Goal: Task Accomplishment & Management: Complete application form

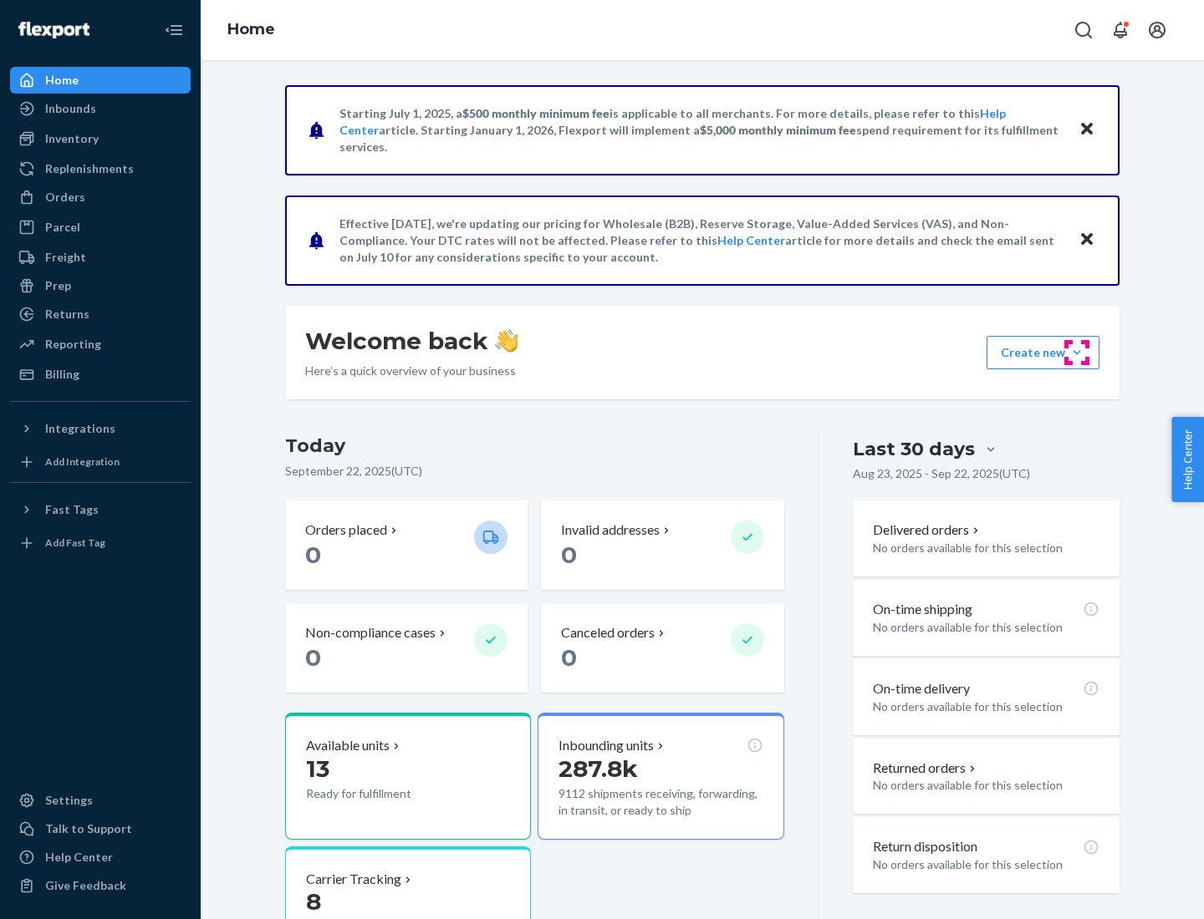
click at [1077, 353] on button "Create new Create new inbound Create new order Create new product" at bounding box center [1042, 352] width 113 height 33
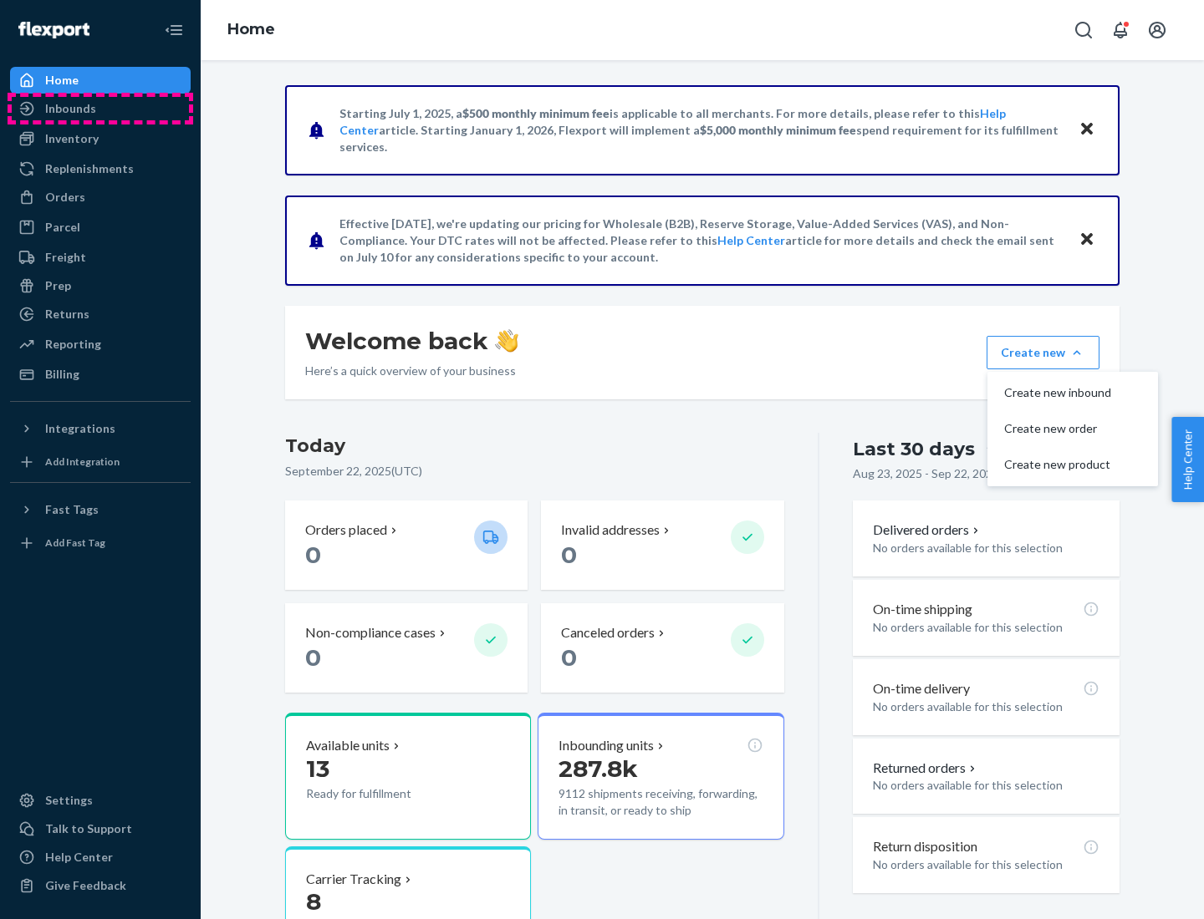
click at [100, 109] on div "Inbounds" at bounding box center [100, 108] width 177 height 23
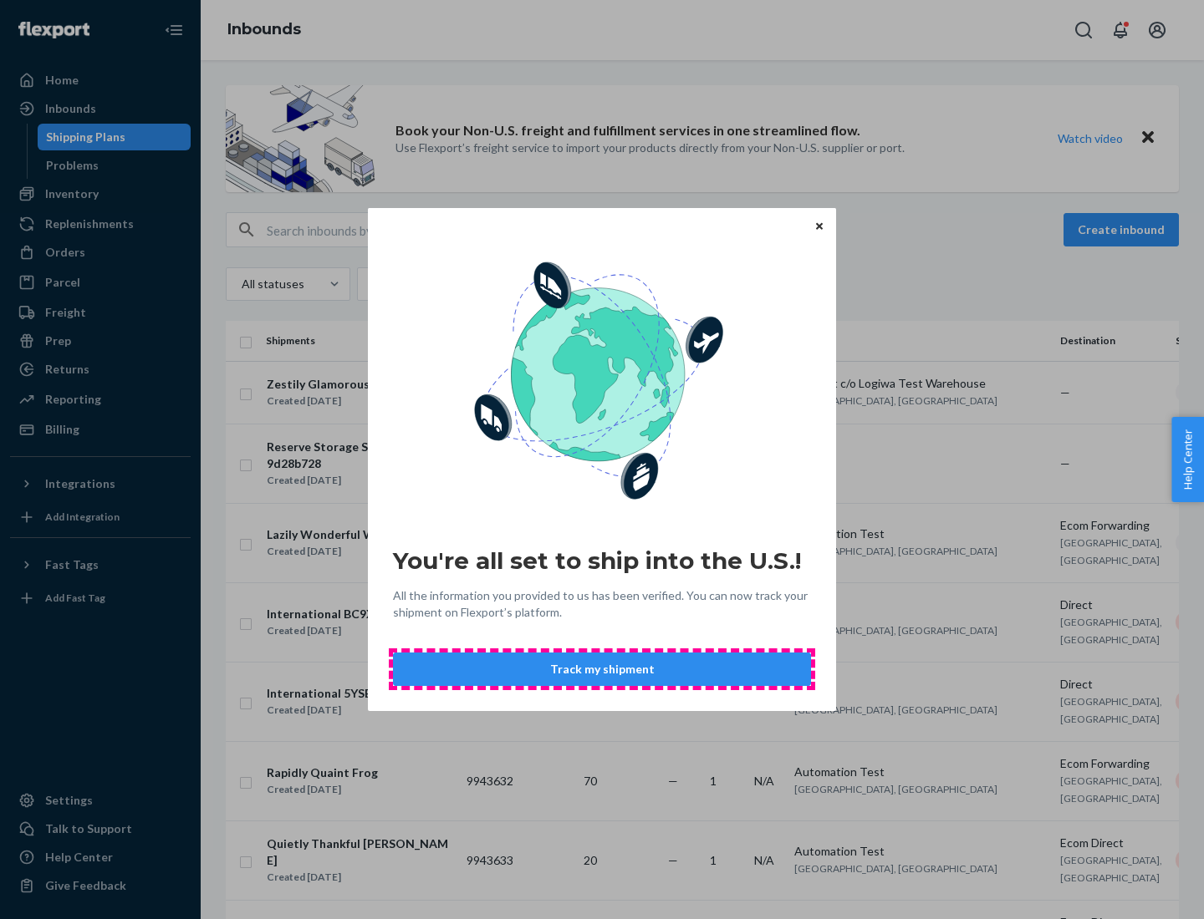
click at [602, 670] on button "Track my shipment" at bounding box center [602, 669] width 418 height 33
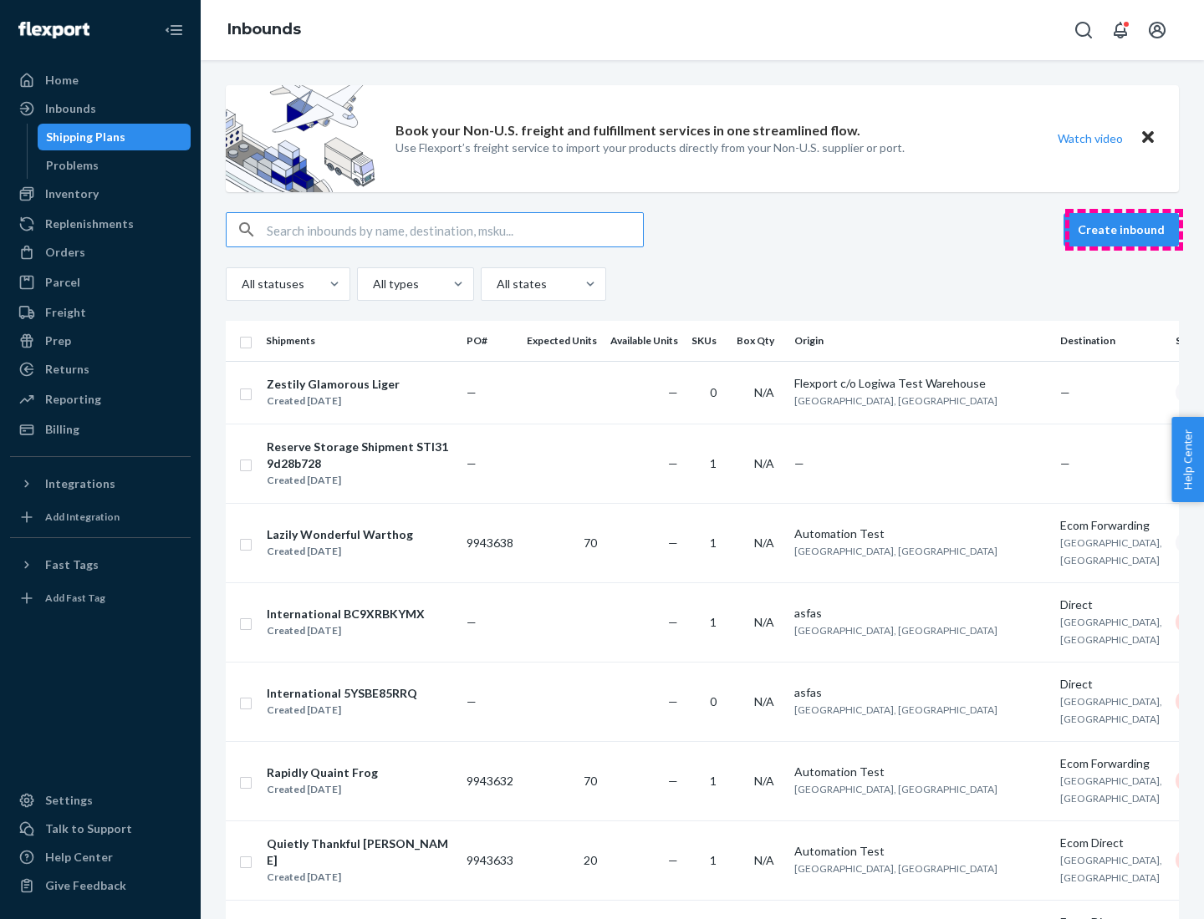
click at [1123, 230] on button "Create inbound" at bounding box center [1120, 229] width 115 height 33
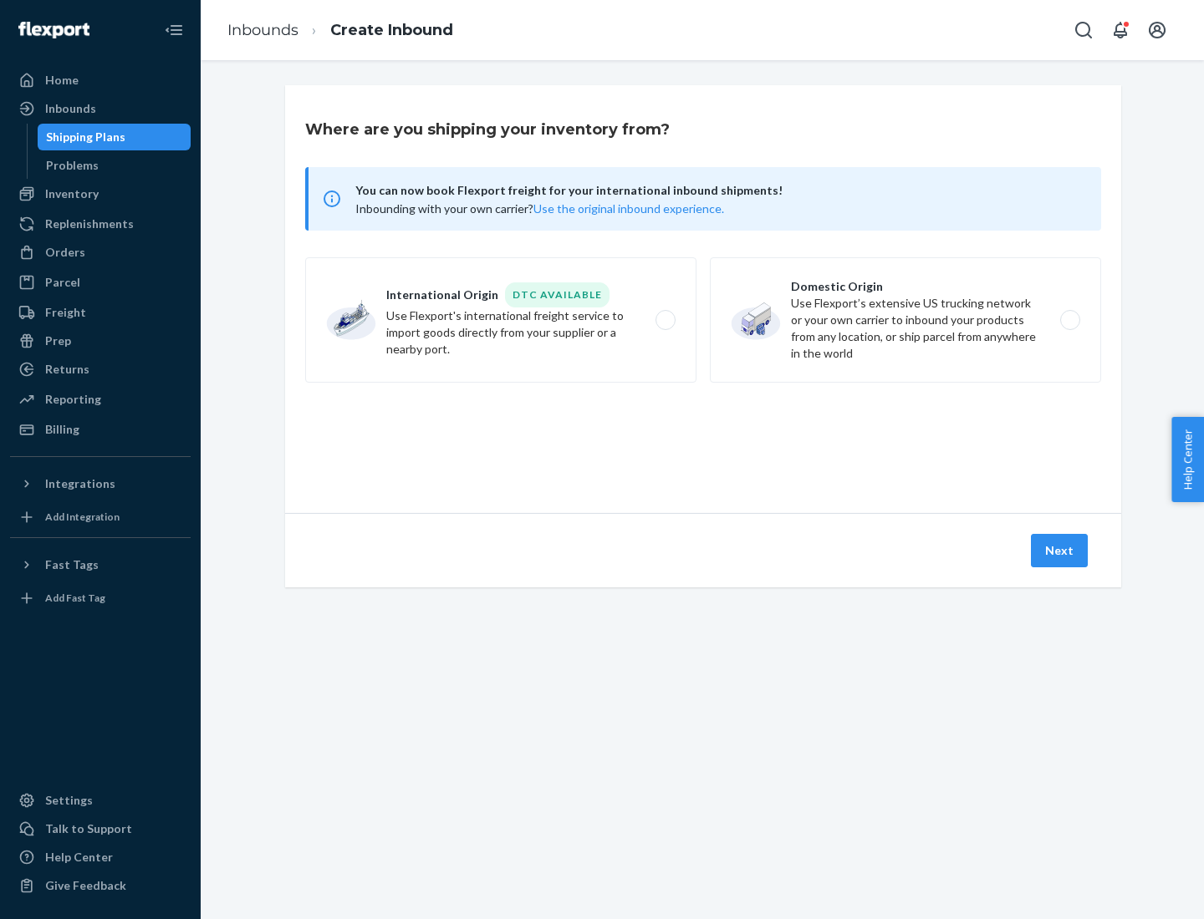
click at [501, 320] on label "International Origin DTC Available Use Flexport's international freight service…" at bounding box center [500, 319] width 391 height 125
click at [665, 320] on input "International Origin DTC Available Use Flexport's international freight service…" at bounding box center [670, 320] width 11 height 11
radio input "true"
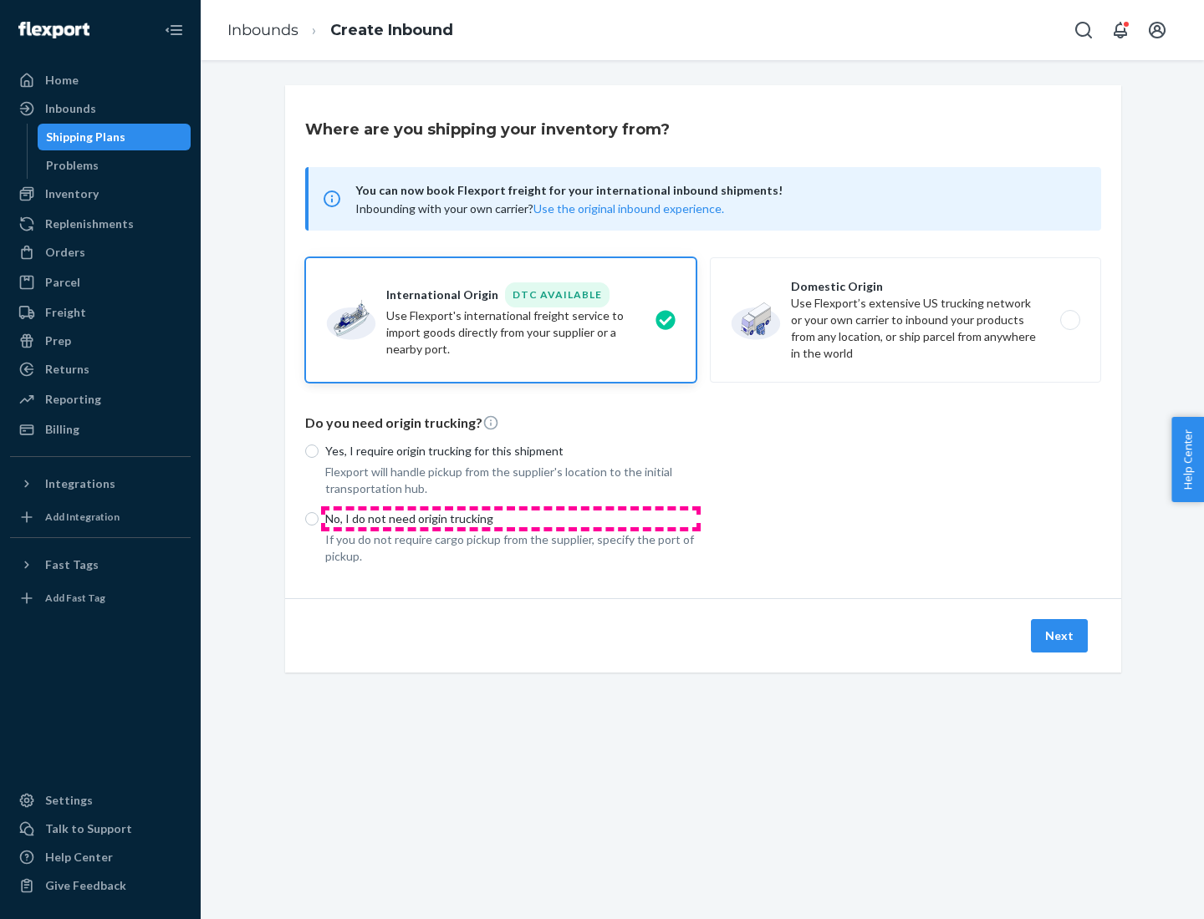
click at [511, 518] on p "No, I do not need origin trucking" at bounding box center [510, 519] width 371 height 17
click at [318, 518] on input "No, I do not need origin trucking" at bounding box center [311, 518] width 13 height 13
radio input "true"
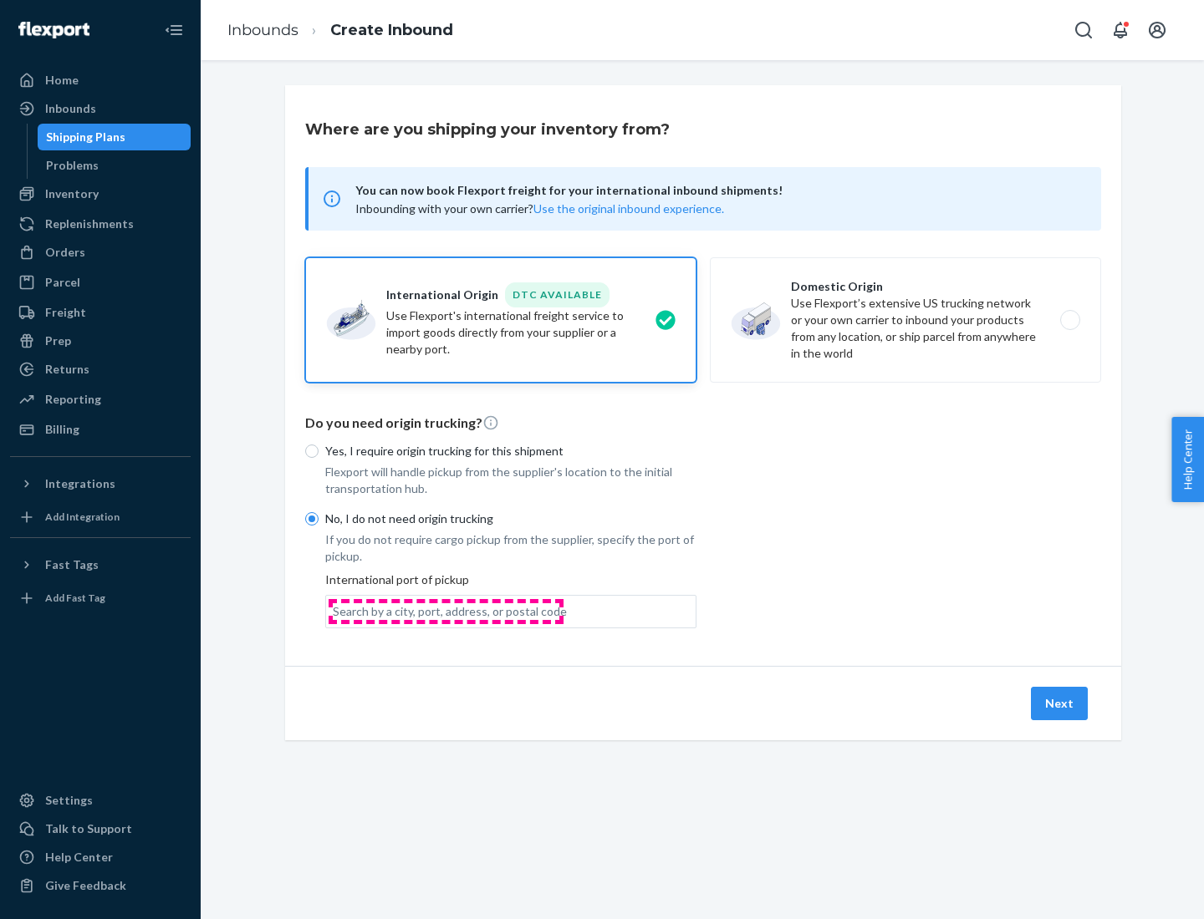
click at [446, 611] on div "Search by a city, port, address, or postal code" at bounding box center [450, 611] width 234 height 17
click at [334, 611] on input "Search by a city, port, address, or postal code" at bounding box center [334, 611] width 2 height 17
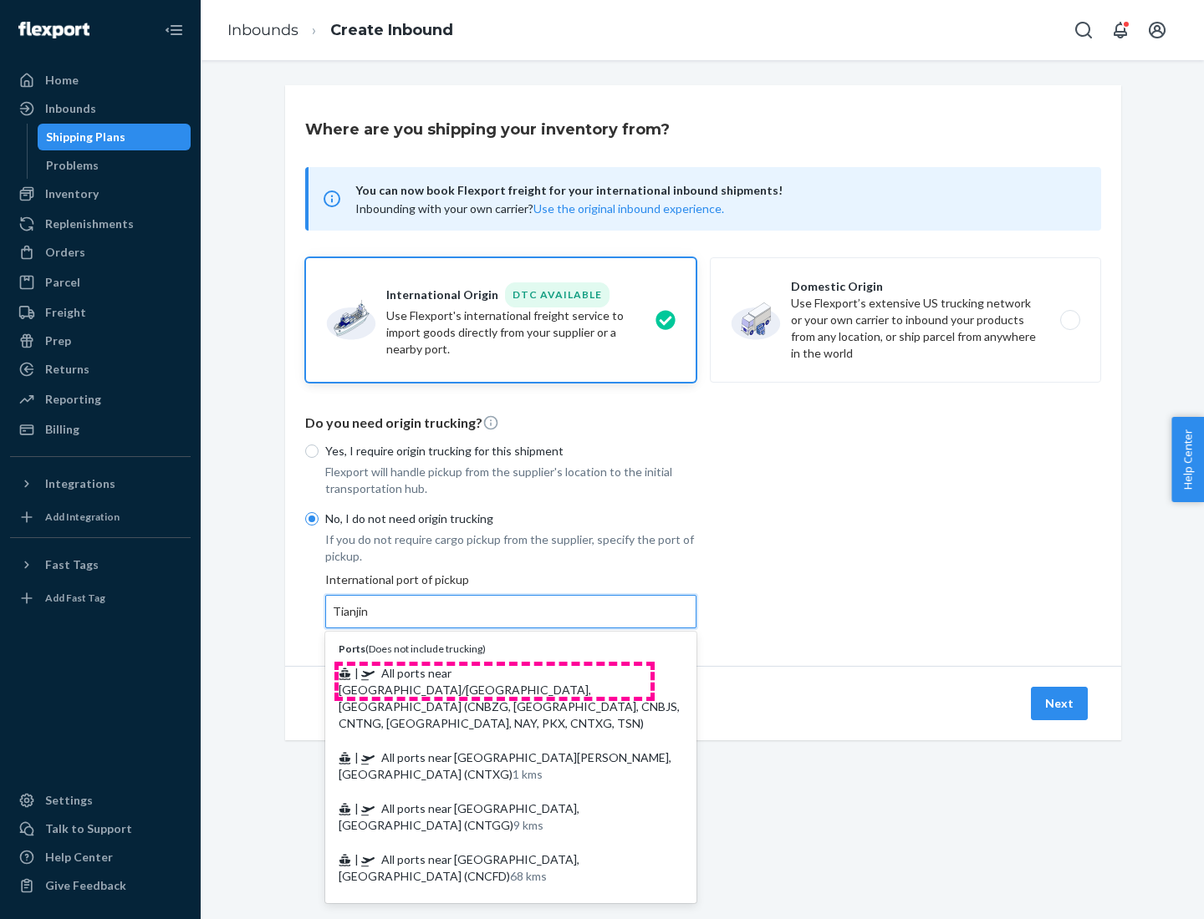
click at [494, 673] on span "| All ports near [GEOGRAPHIC_DATA]/[GEOGRAPHIC_DATA], [GEOGRAPHIC_DATA] (CNBZG,…" at bounding box center [509, 698] width 341 height 64
click at [369, 620] on input "Tianjin" at bounding box center [351, 611] width 37 height 17
type input "All ports near [GEOGRAPHIC_DATA]/[GEOGRAPHIC_DATA], [GEOGRAPHIC_DATA] (CNBZG, […"
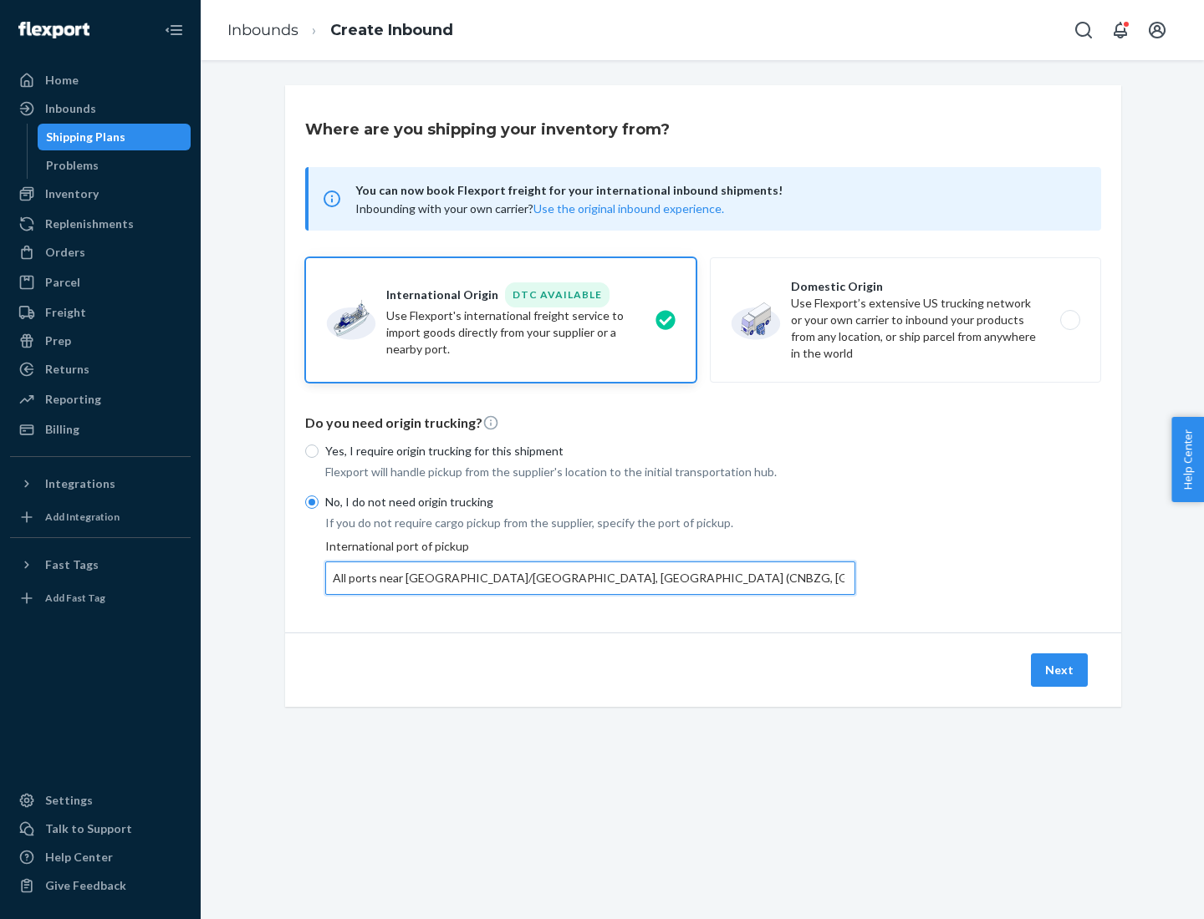
click at [1060, 670] on button "Next" at bounding box center [1059, 670] width 57 height 33
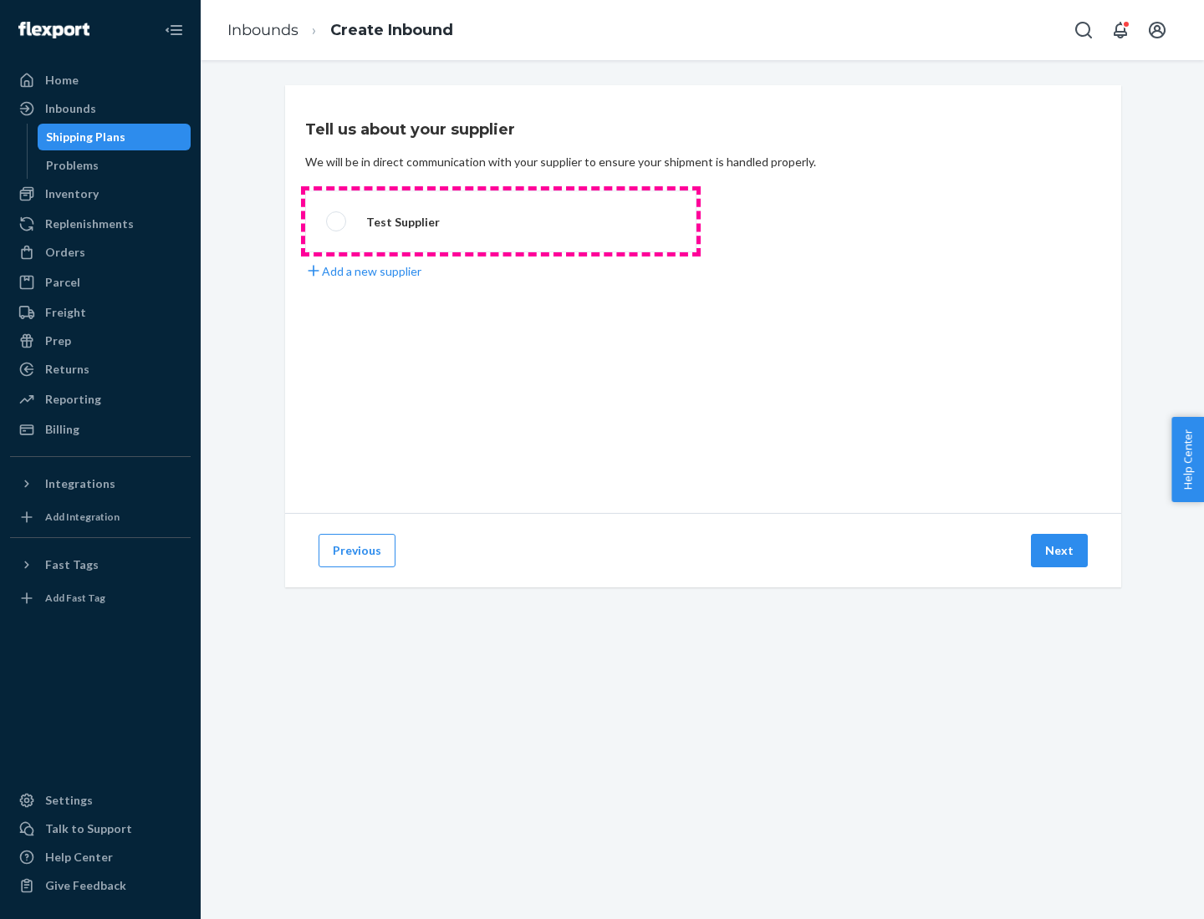
click at [501, 222] on label "Test Supplier" at bounding box center [500, 222] width 391 height 62
click at [337, 222] on input "Test Supplier" at bounding box center [331, 221] width 11 height 11
radio input "true"
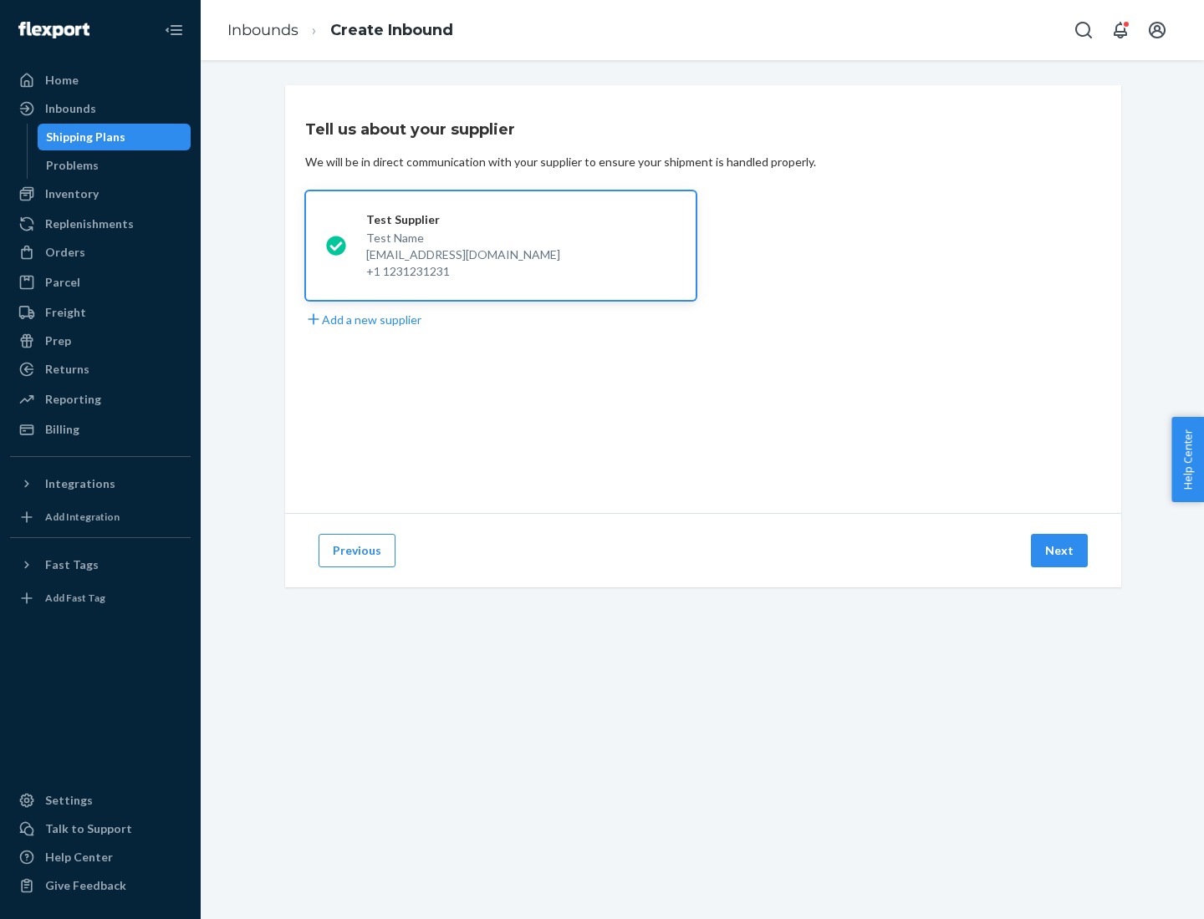
click at [1060, 551] on button "Next" at bounding box center [1059, 550] width 57 height 33
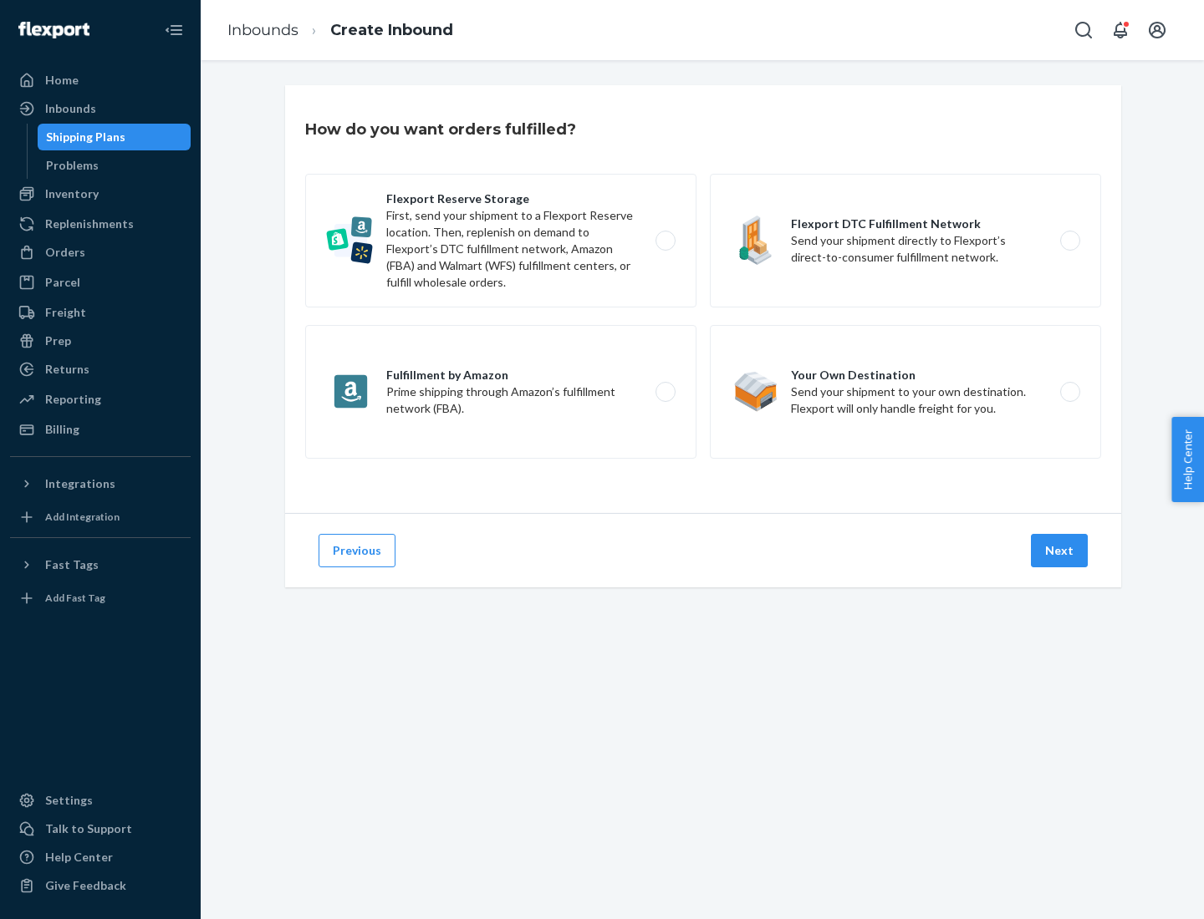
click at [501, 241] on label "Flexport Reserve Storage First, send your shipment to a Flexport Reserve locati…" at bounding box center [500, 241] width 391 height 134
click at [665, 241] on input "Flexport Reserve Storage First, send your shipment to a Flexport Reserve locati…" at bounding box center [670, 241] width 11 height 11
radio input "true"
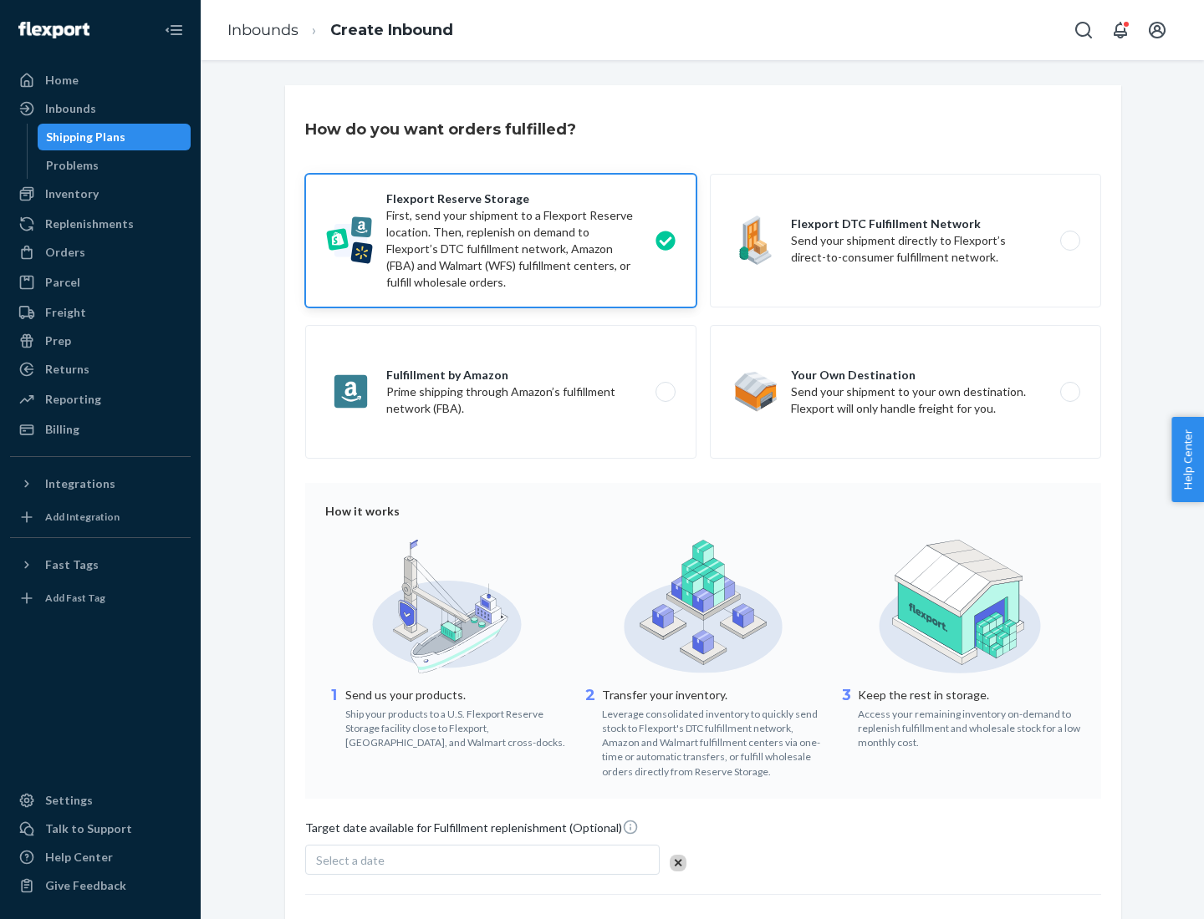
scroll to position [137, 0]
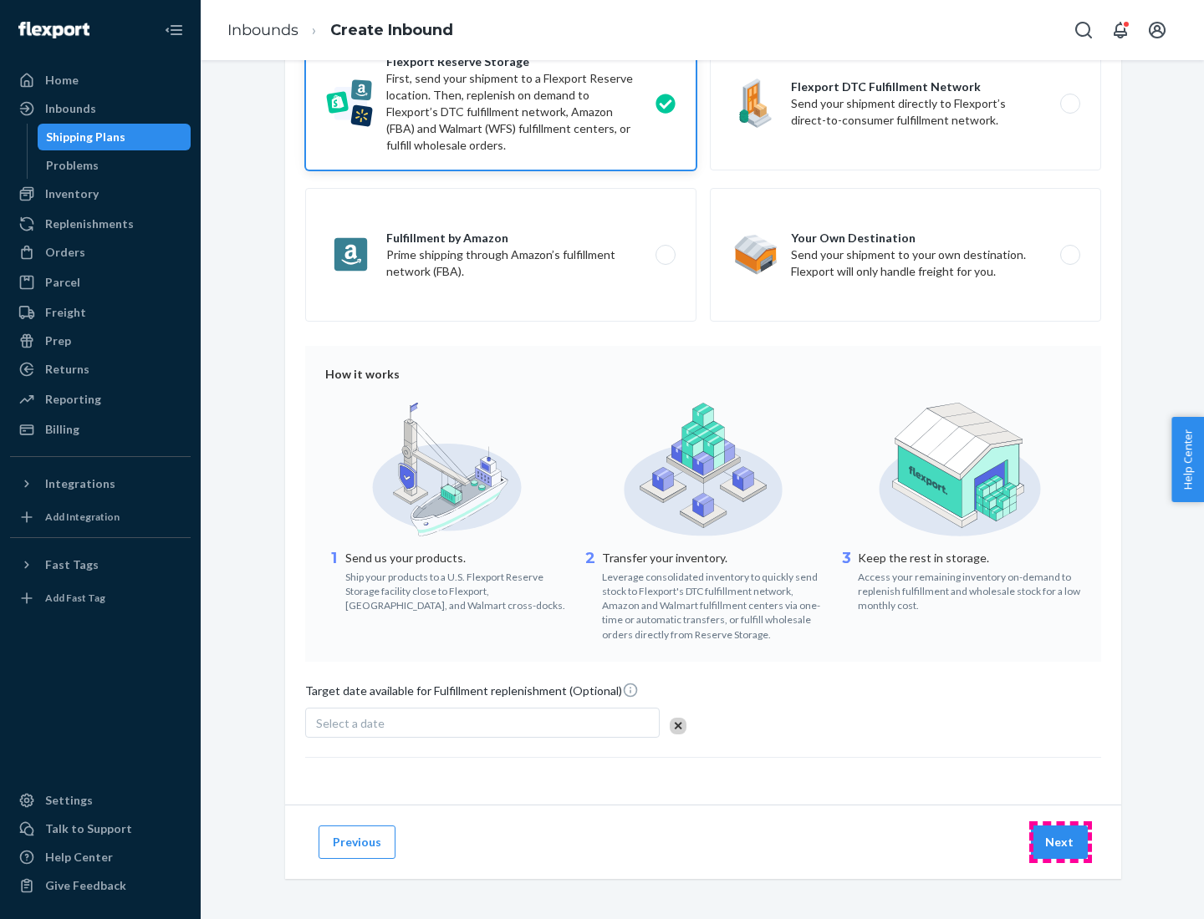
click at [1060, 842] on button "Next" at bounding box center [1059, 842] width 57 height 33
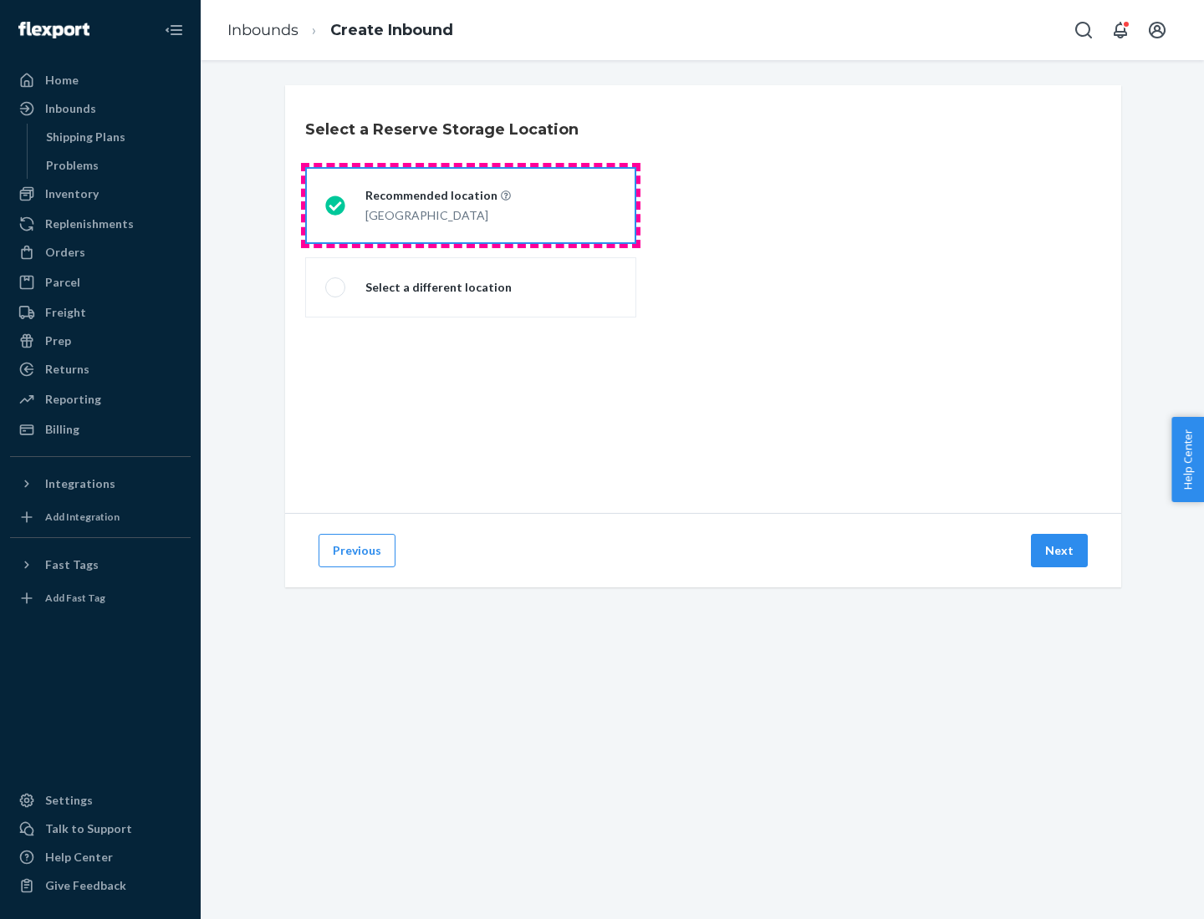
click at [471, 206] on div "[GEOGRAPHIC_DATA]" at bounding box center [437, 214] width 145 height 20
click at [336, 206] on input "Recommended location [GEOGRAPHIC_DATA]" at bounding box center [330, 206] width 11 height 11
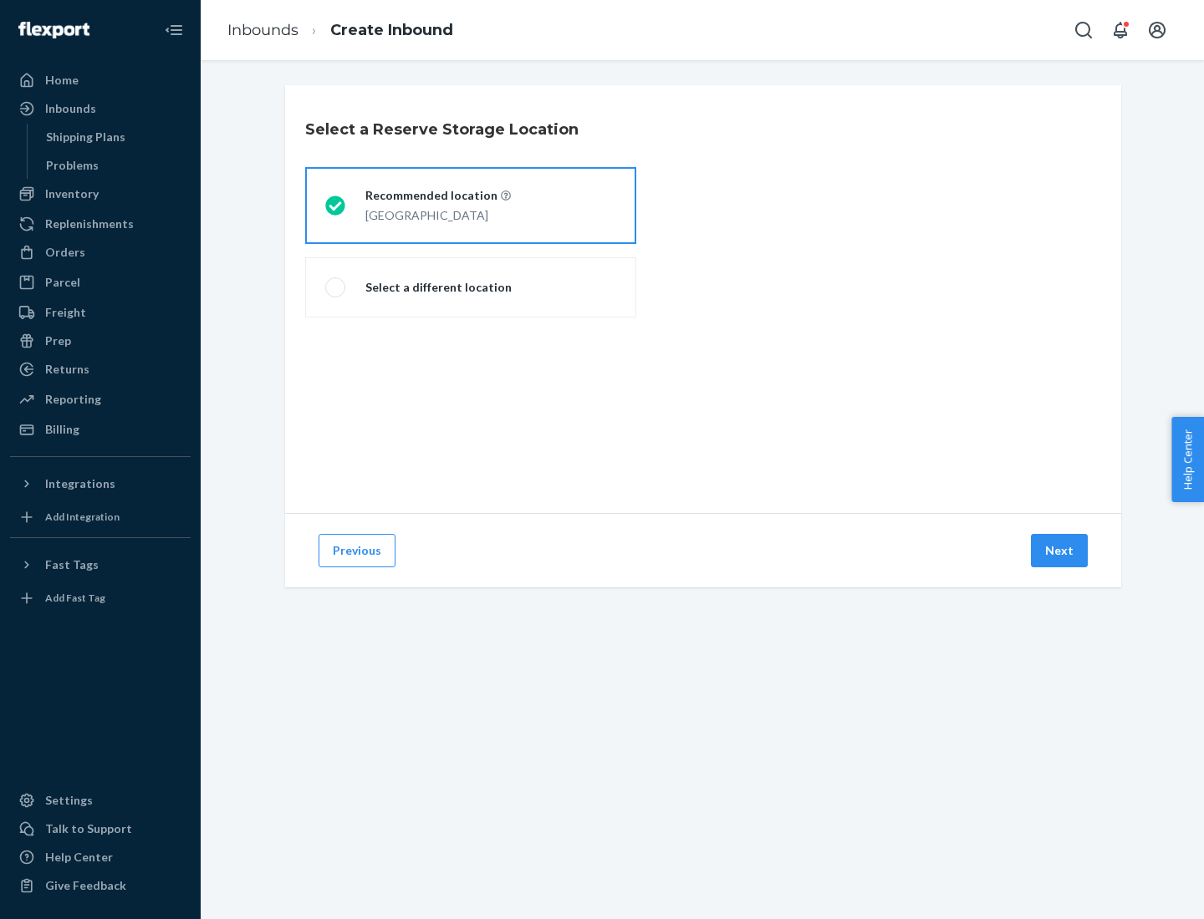
click at [1060, 551] on button "Next" at bounding box center [1059, 550] width 57 height 33
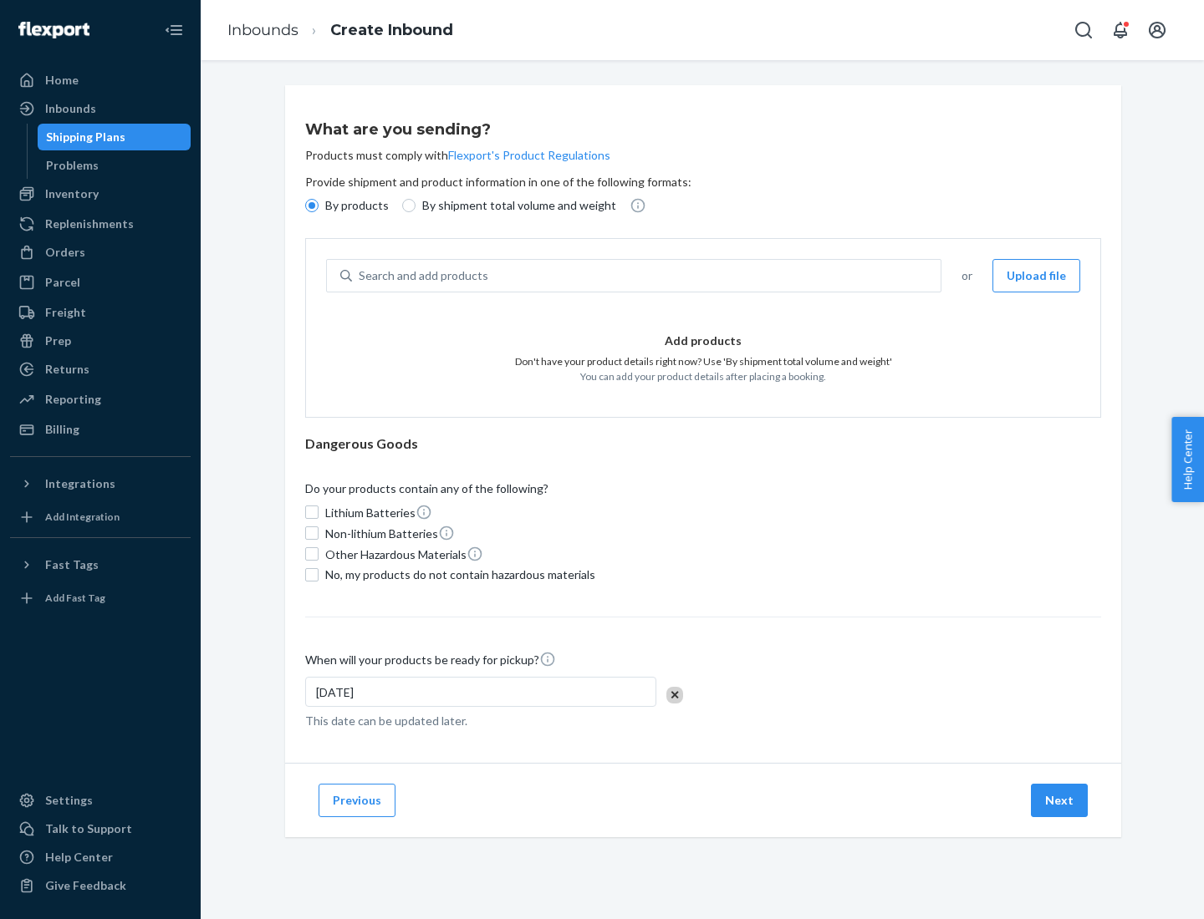
click at [647, 276] on div "Search and add products" at bounding box center [646, 276] width 588 height 30
click at [360, 276] on input "Search and add products" at bounding box center [360, 275] width 2 height 17
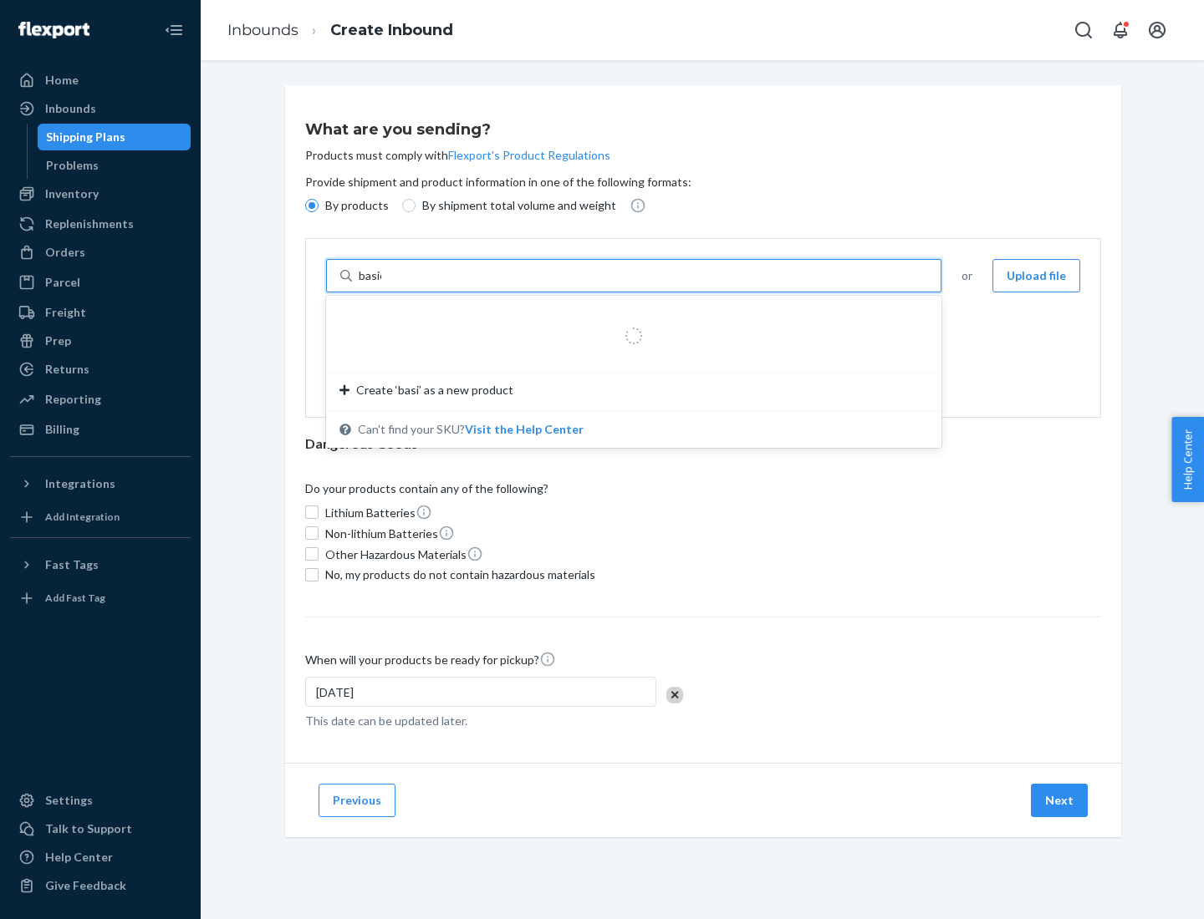
type input "basic"
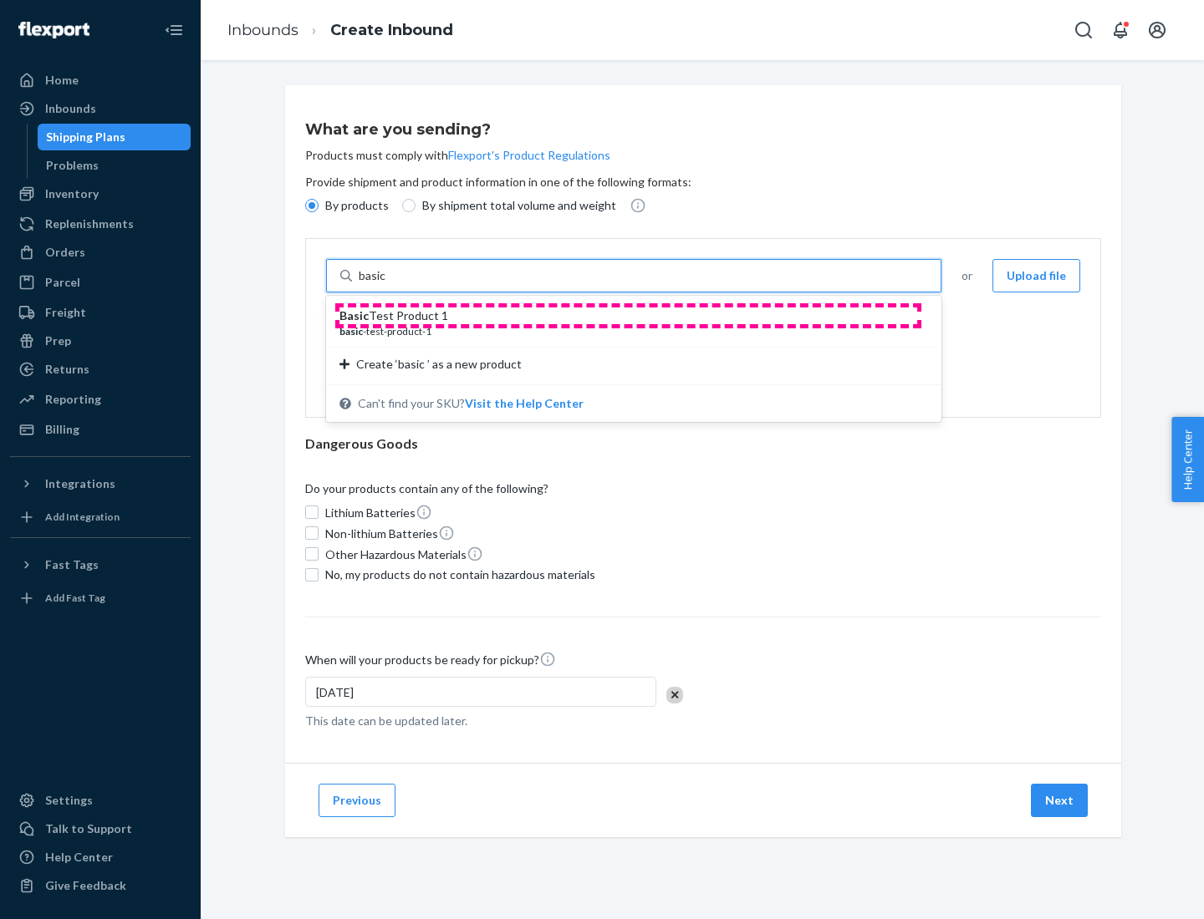
click at [628, 316] on div "Basic Test Product 1" at bounding box center [626, 316] width 575 height 17
click at [389, 284] on input "basic" at bounding box center [374, 275] width 30 height 17
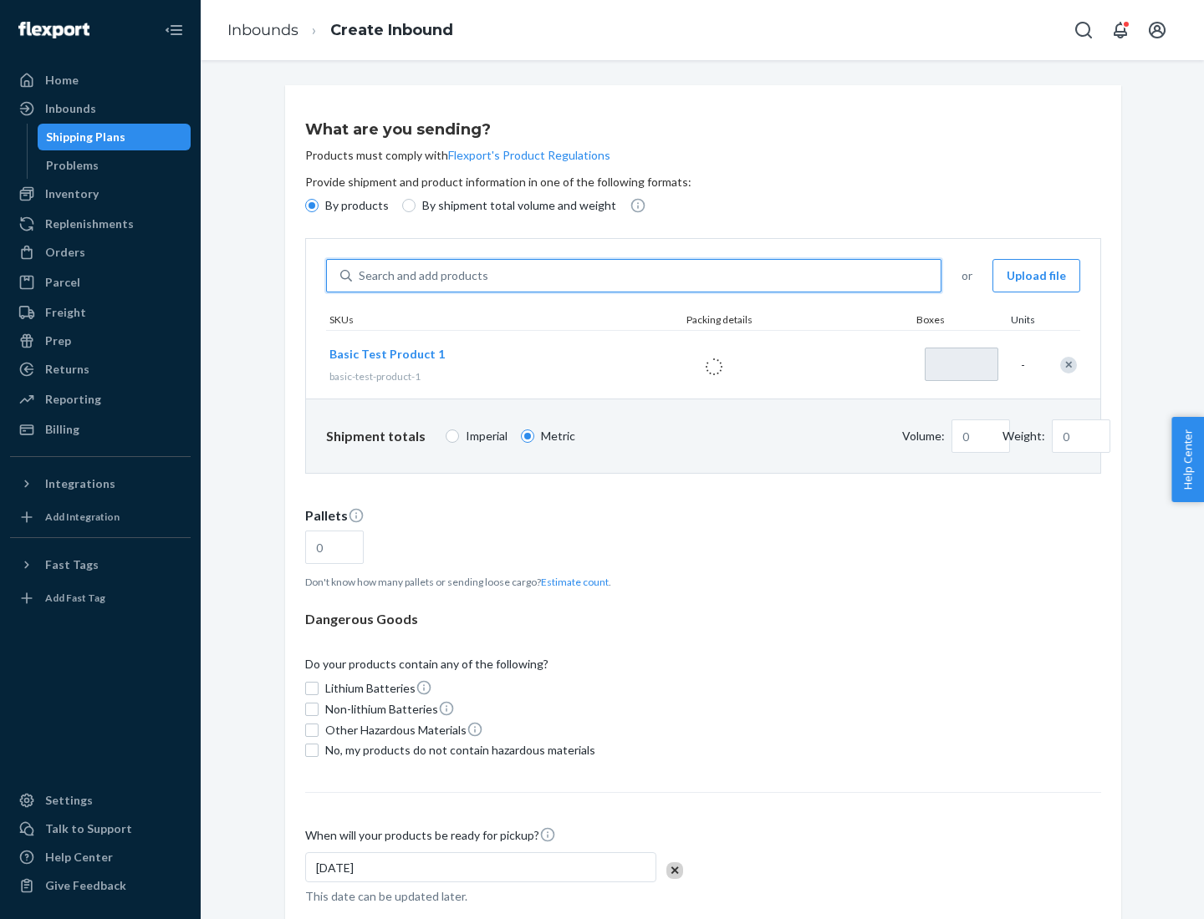
type input "1"
type input "1.09"
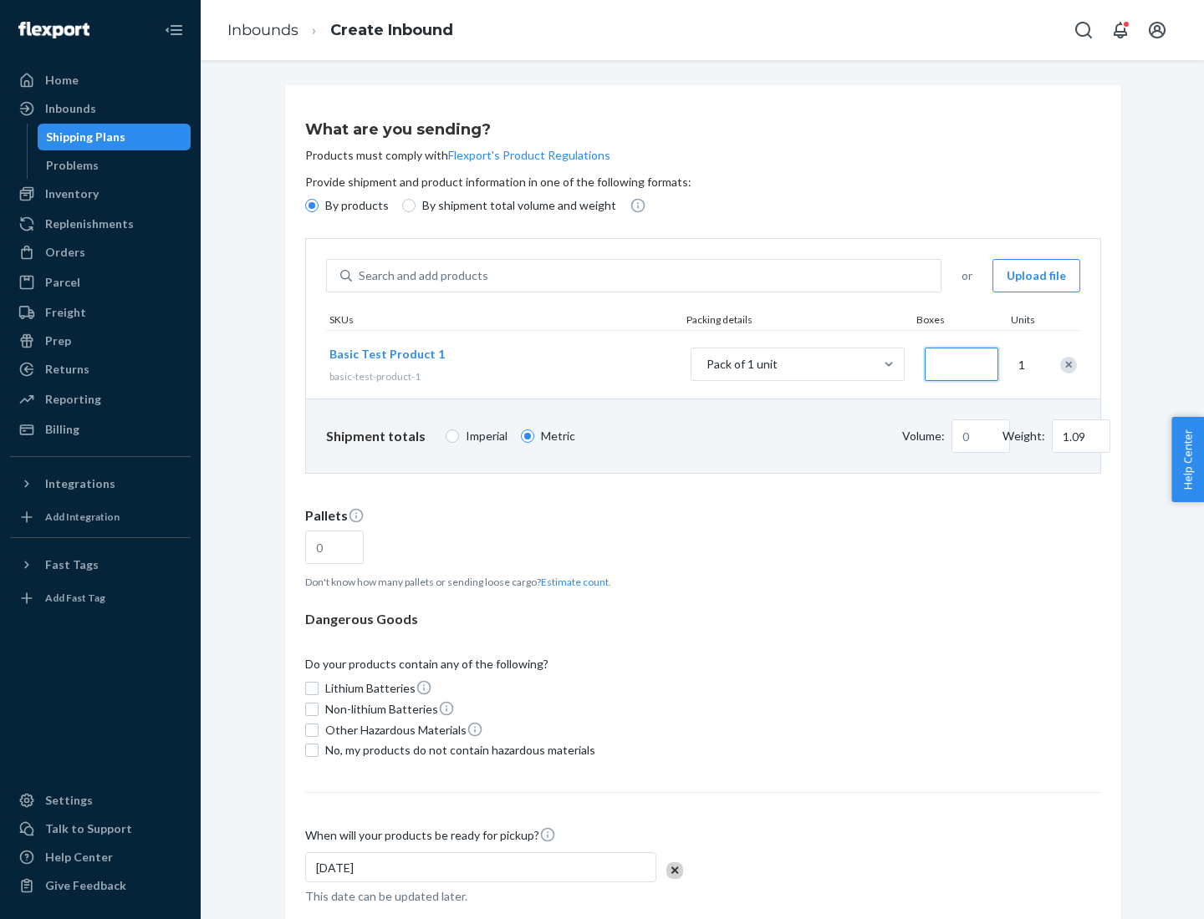
type input "3.27"
type input "3"
type input "0.01"
type input "32.66"
type input "30"
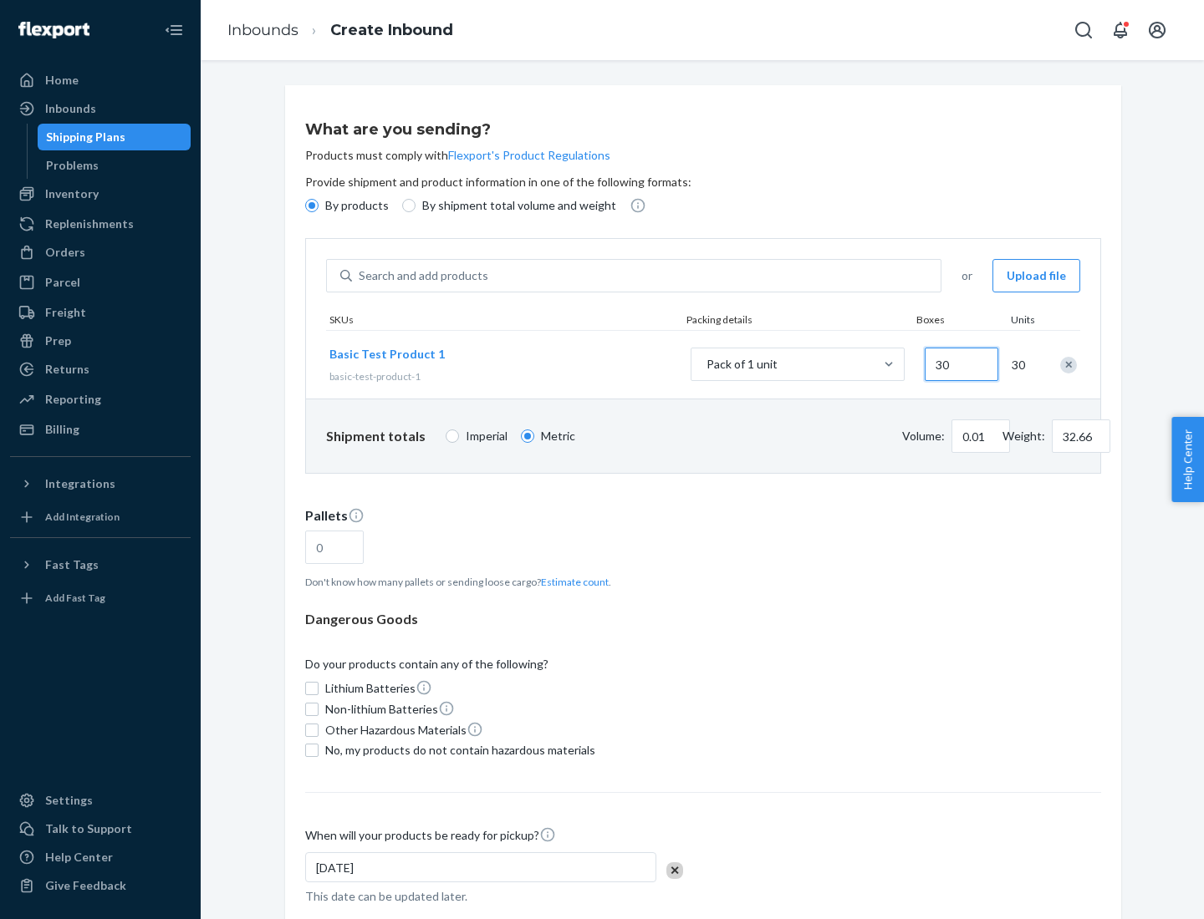
type input "0.07"
type input "326.59"
type input "300"
type input "0.68"
type input "3265.86"
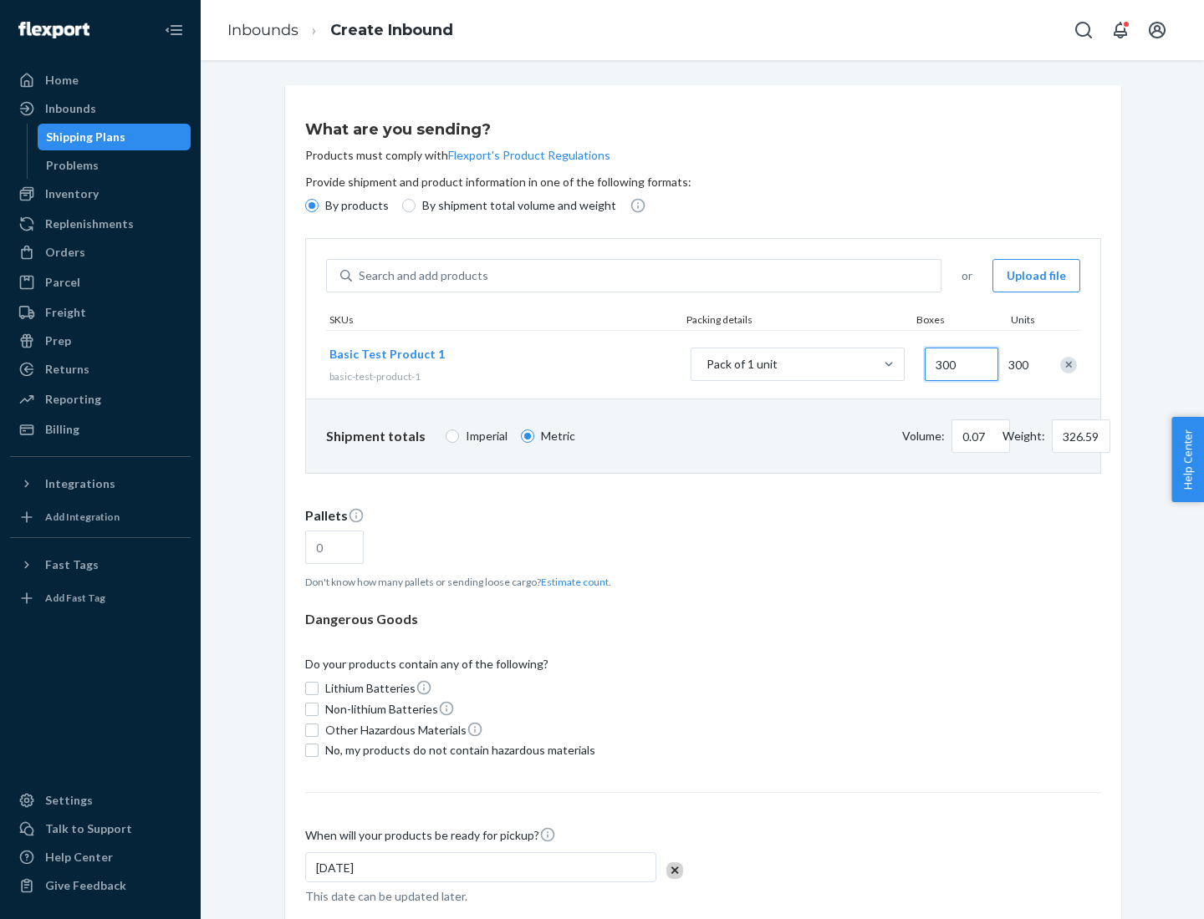
type input "3000"
type input "1.09"
type input "1"
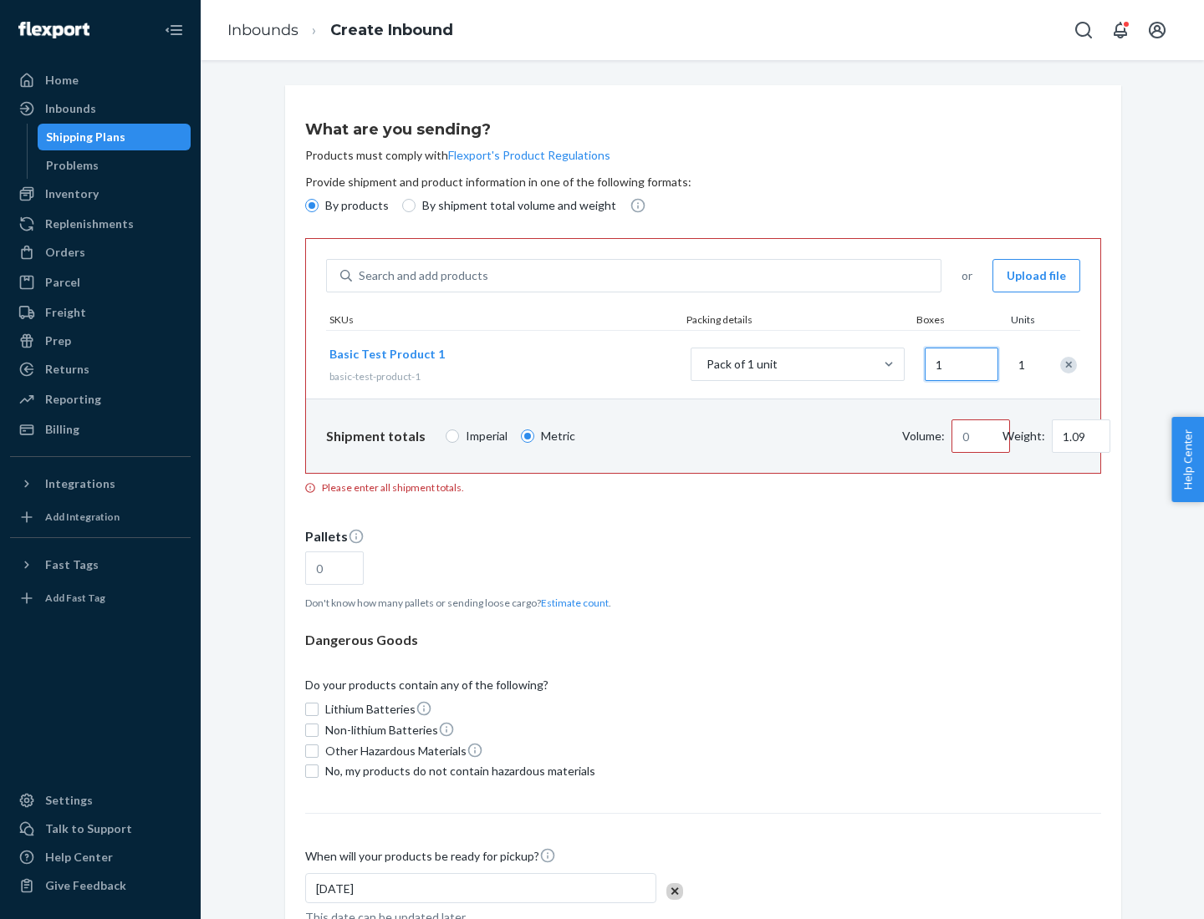
type input "10.89"
type input "10"
type input "0.02"
type input "108.86"
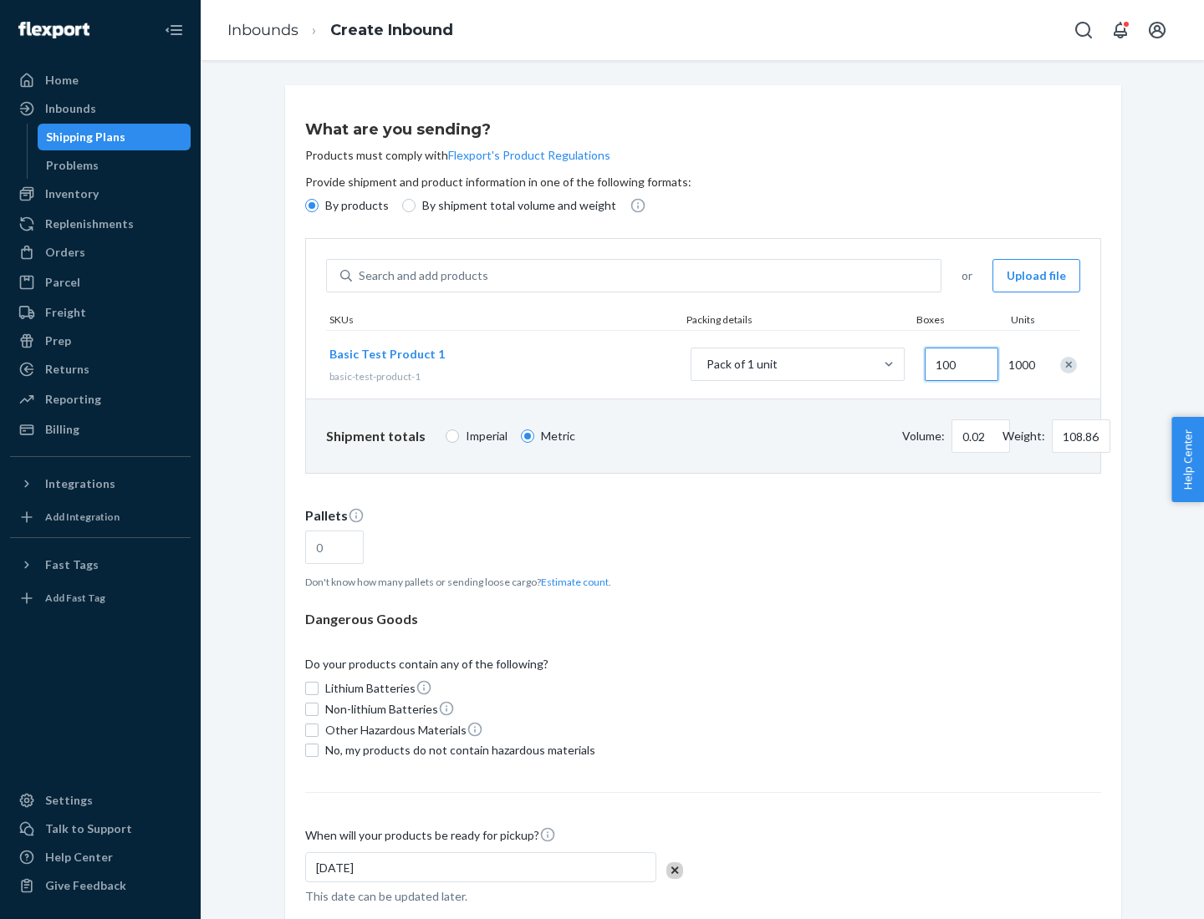
type input "1000"
type input "0.23"
type input "1088.62"
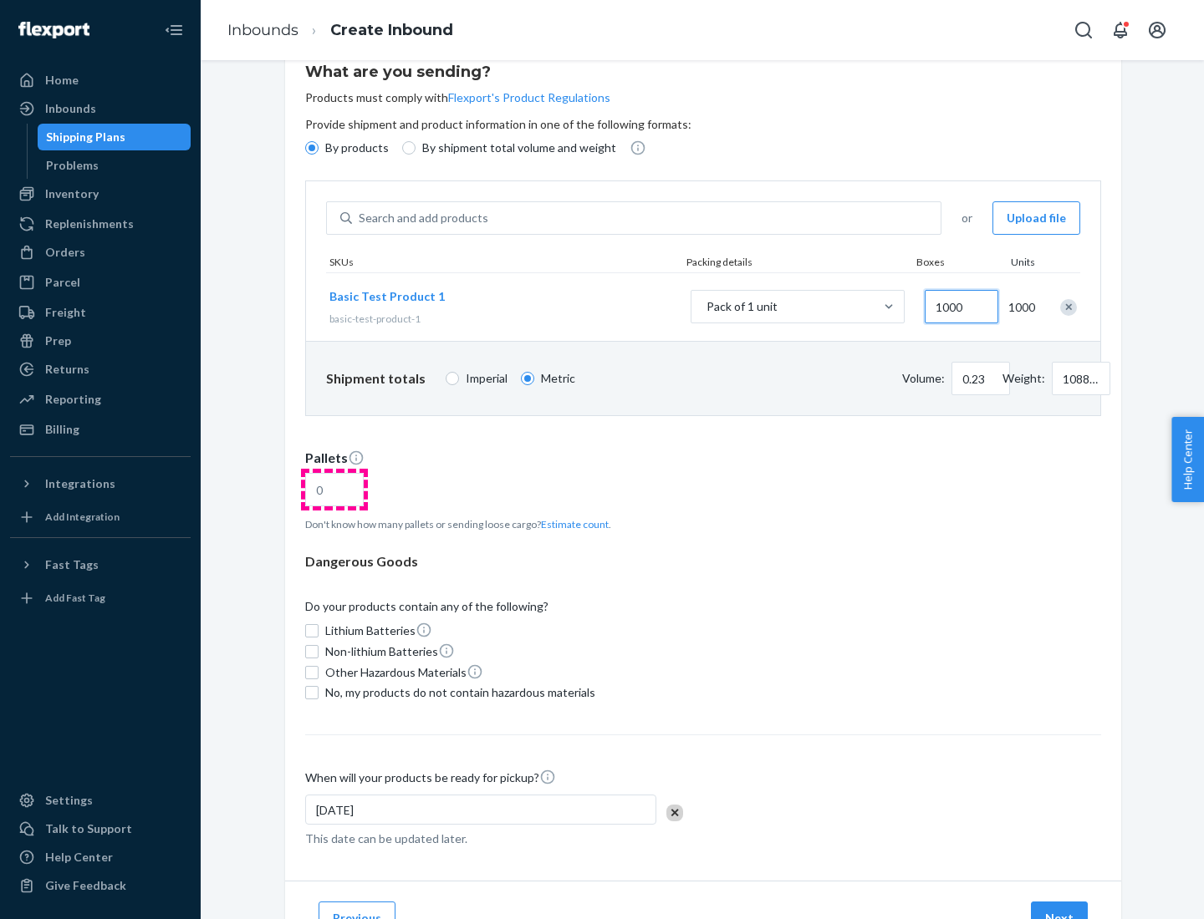
type input "1000"
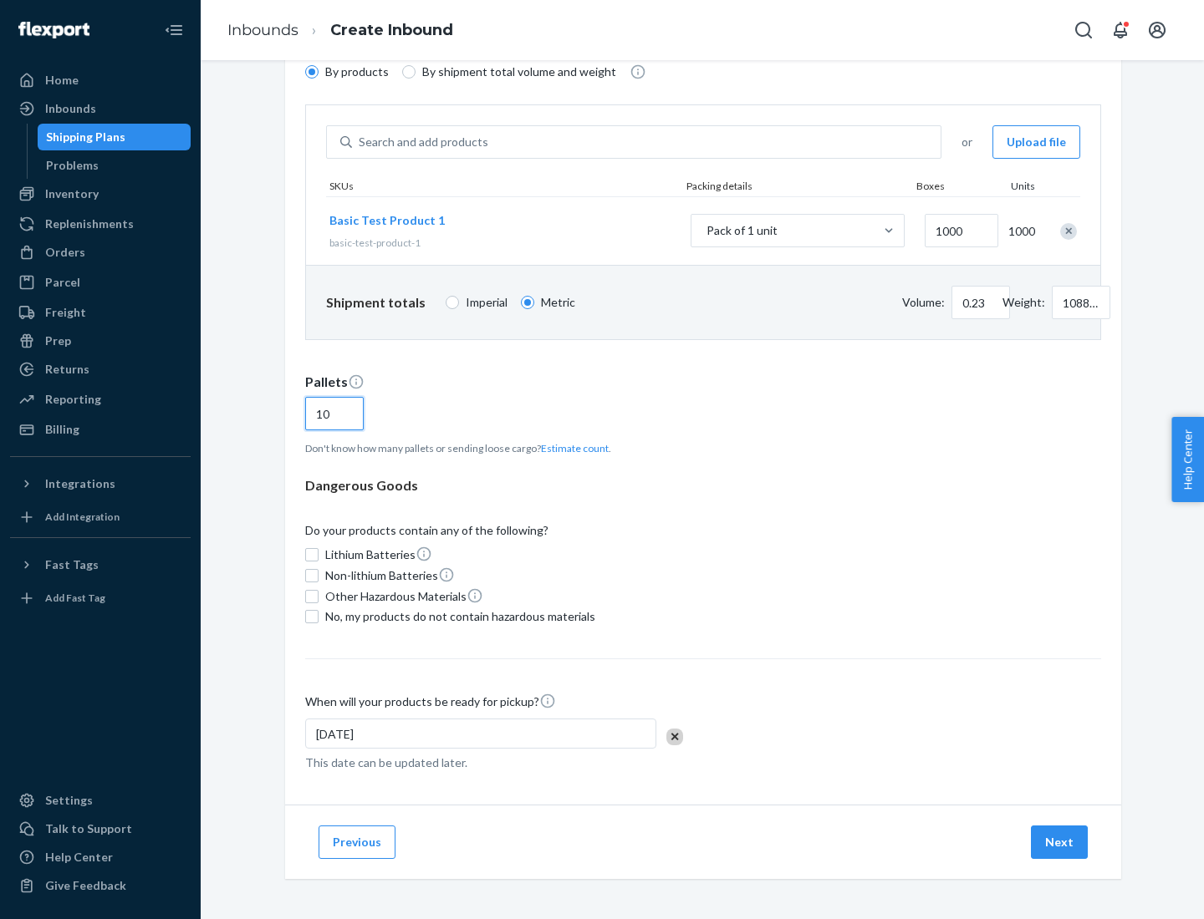
type input "10"
click at [457, 617] on span "No, my products do not contain hazardous materials" at bounding box center [460, 617] width 270 height 17
click at [318, 617] on input "No, my products do not contain hazardous materials" at bounding box center [311, 616] width 13 height 13
checkbox input "true"
click at [1060, 843] on button "Next" at bounding box center [1059, 842] width 57 height 33
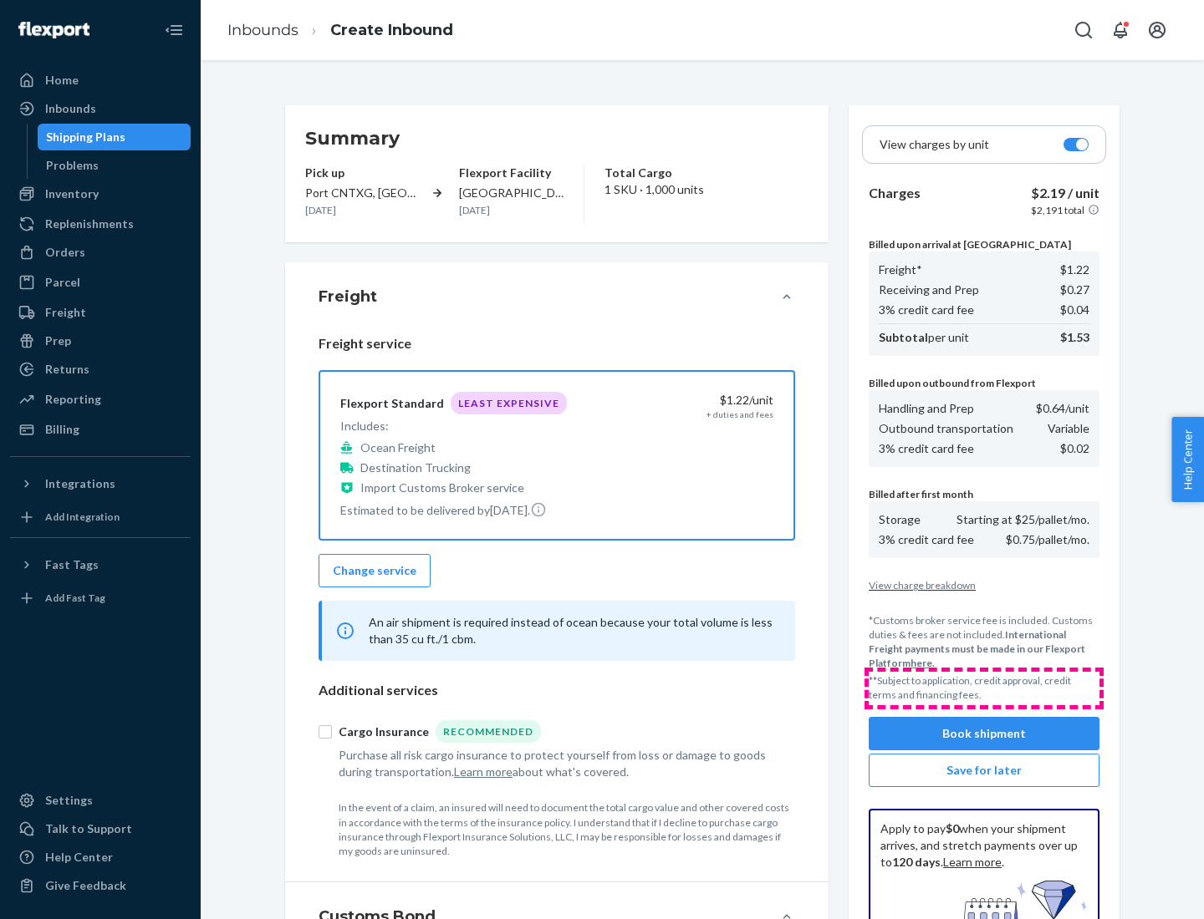
scroll to position [244, 0]
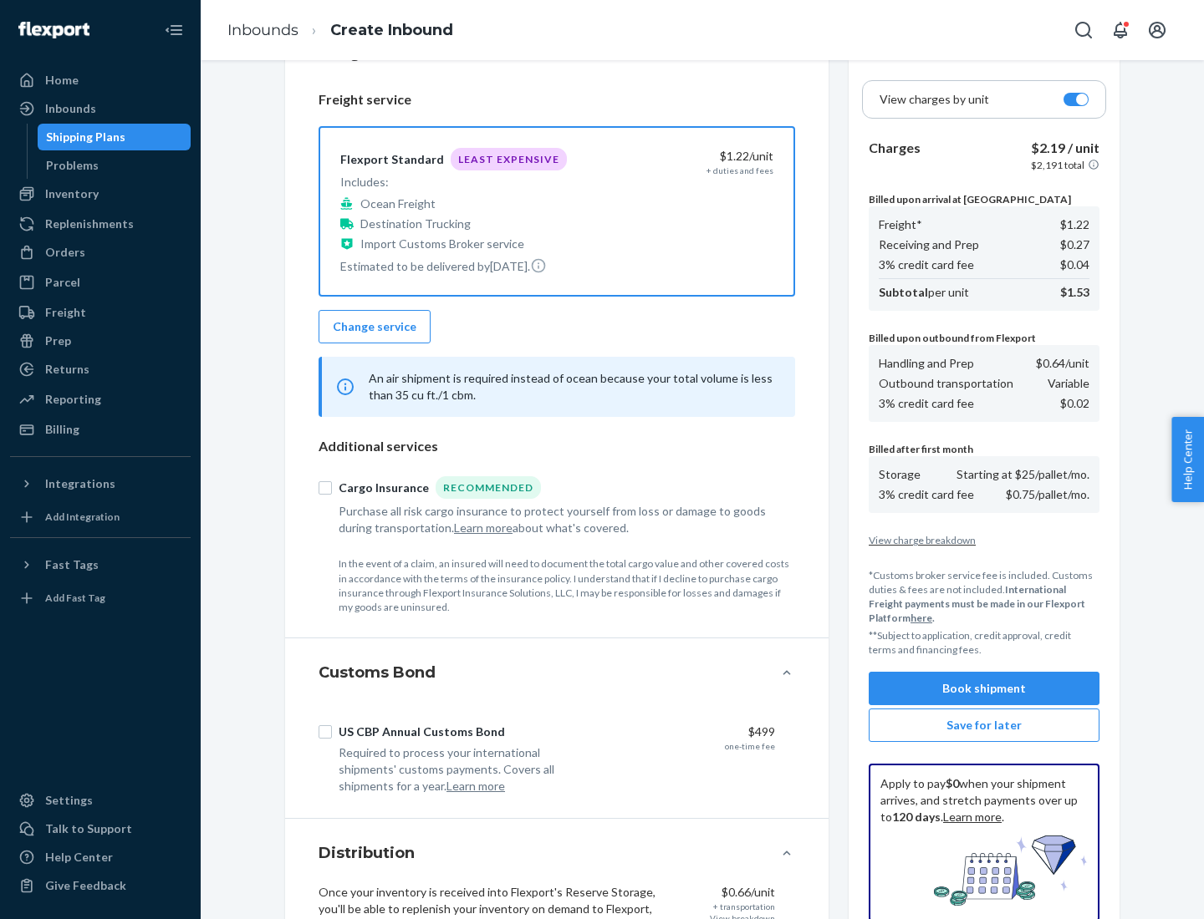
click at [984, 689] on button "Book shipment" at bounding box center [983, 688] width 231 height 33
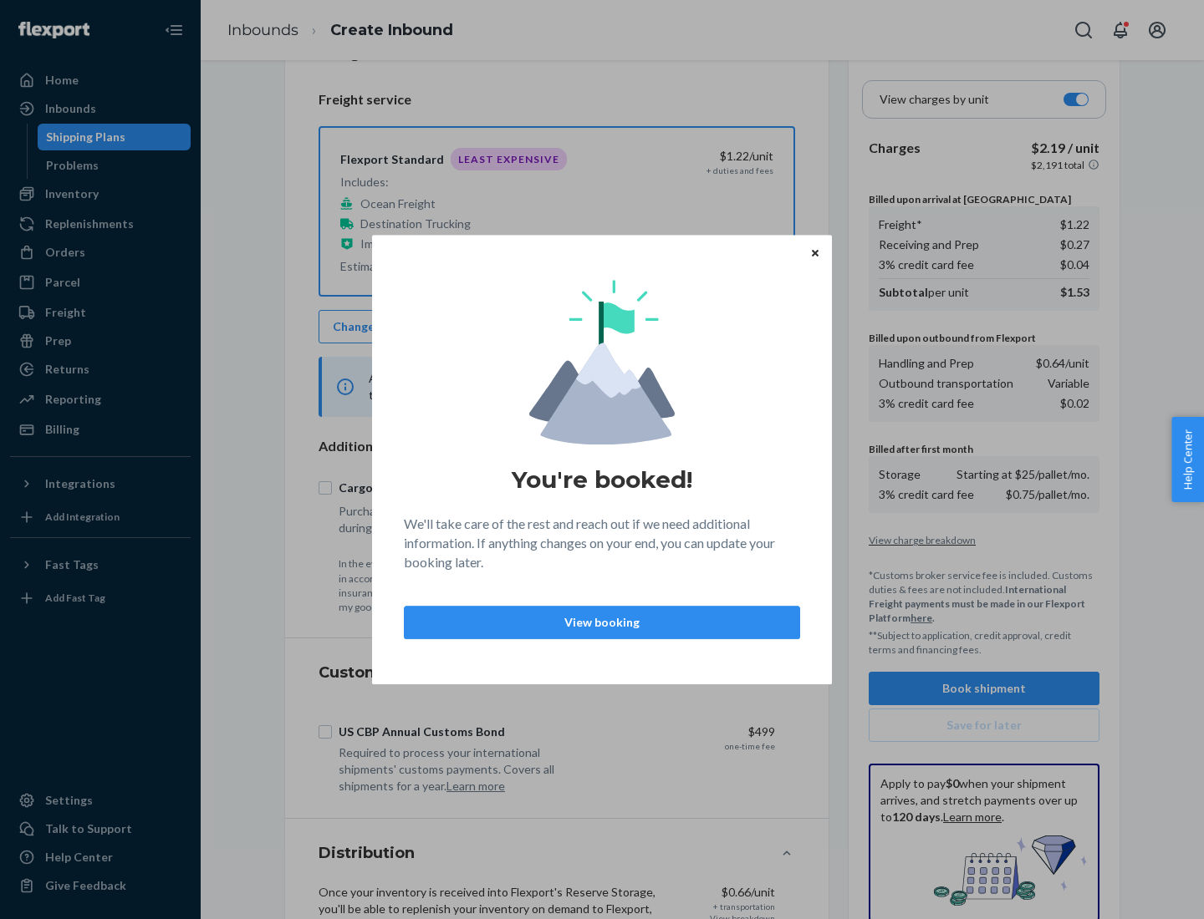
click at [602, 622] on p "View booking" at bounding box center [602, 622] width 368 height 17
